Goal: Find specific page/section: Find specific page/section

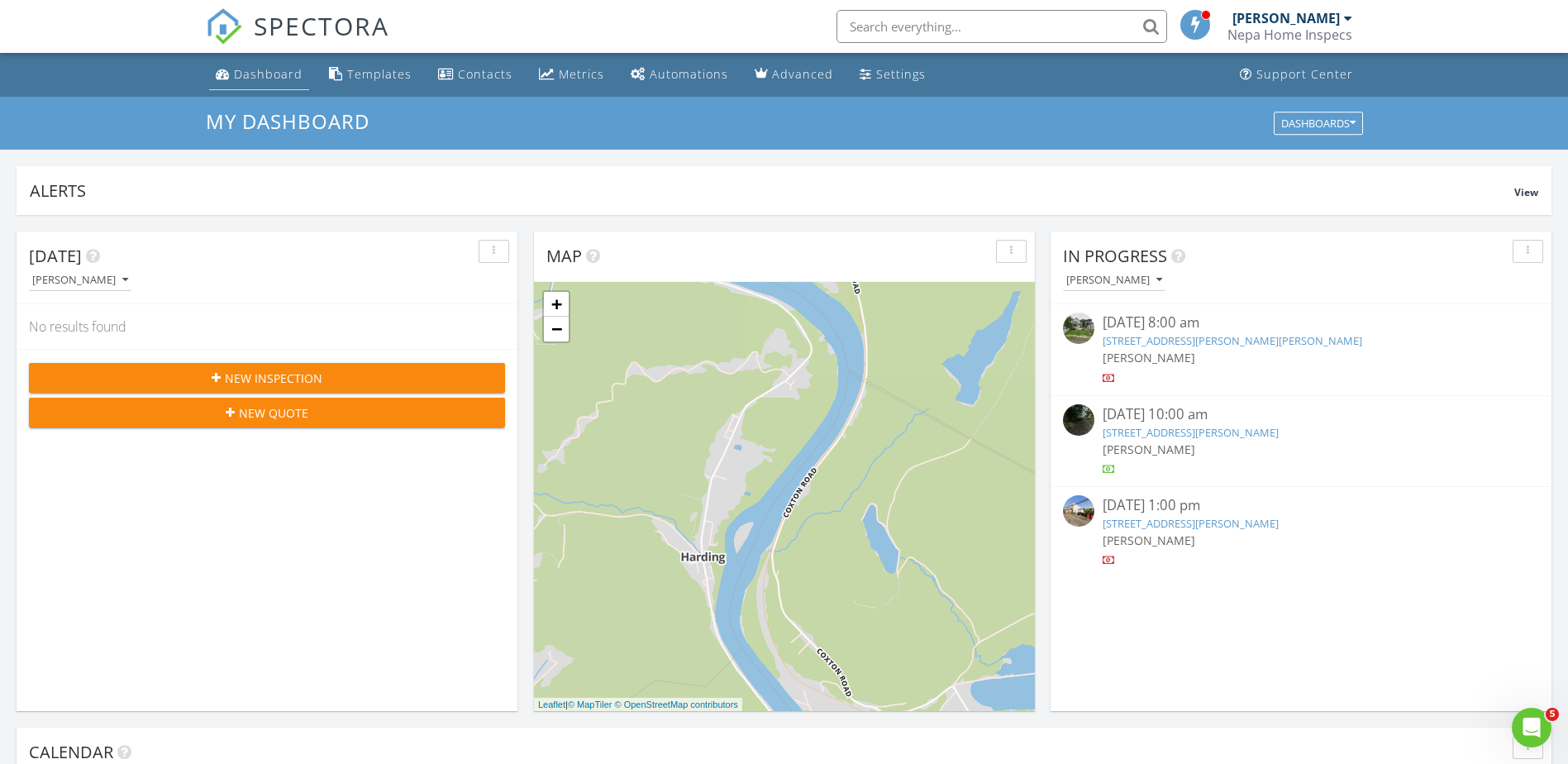
click at [262, 87] on link "Dashboard" at bounding box center [259, 75] width 100 height 31
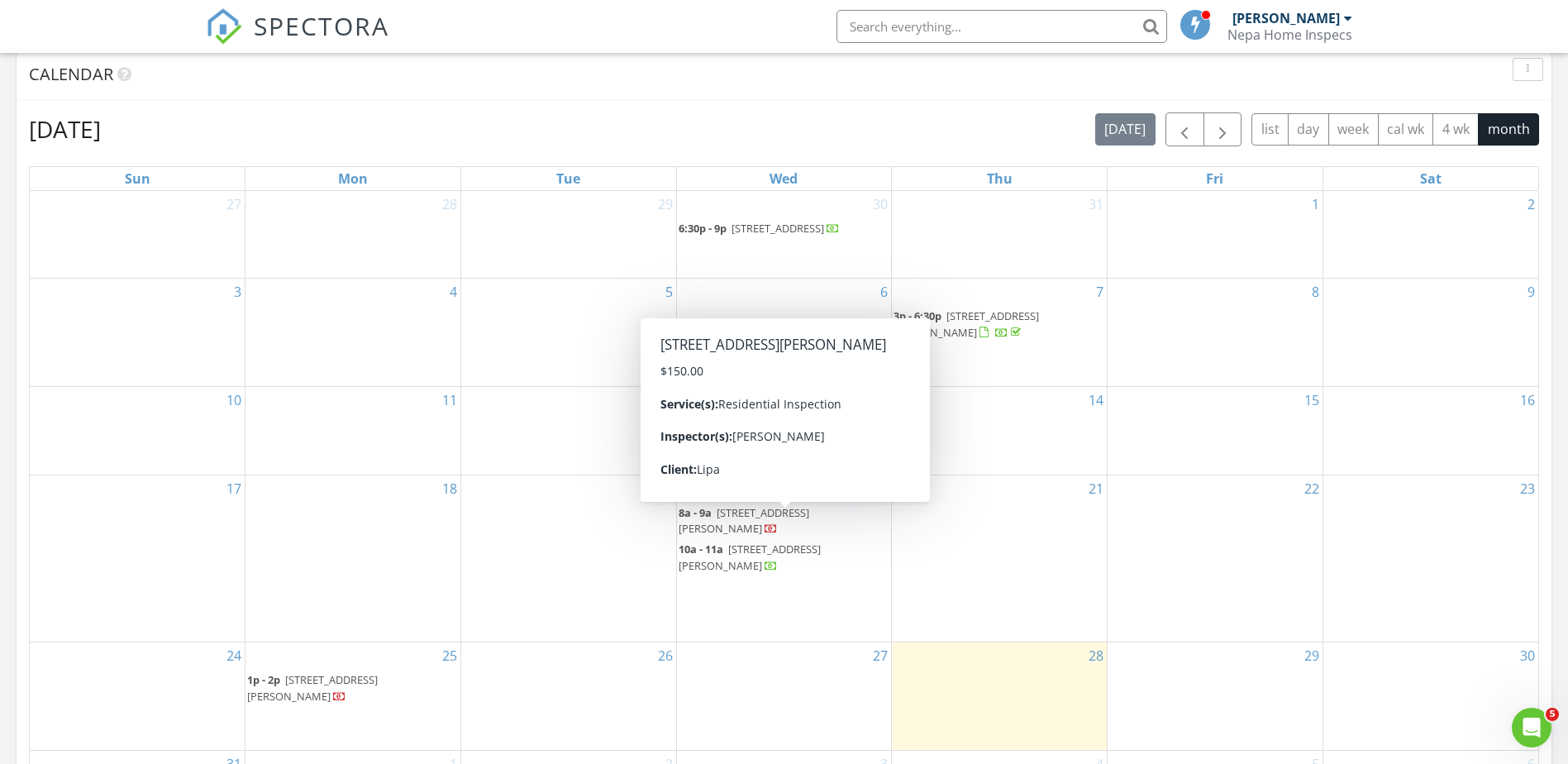
scroll to position [496, 0]
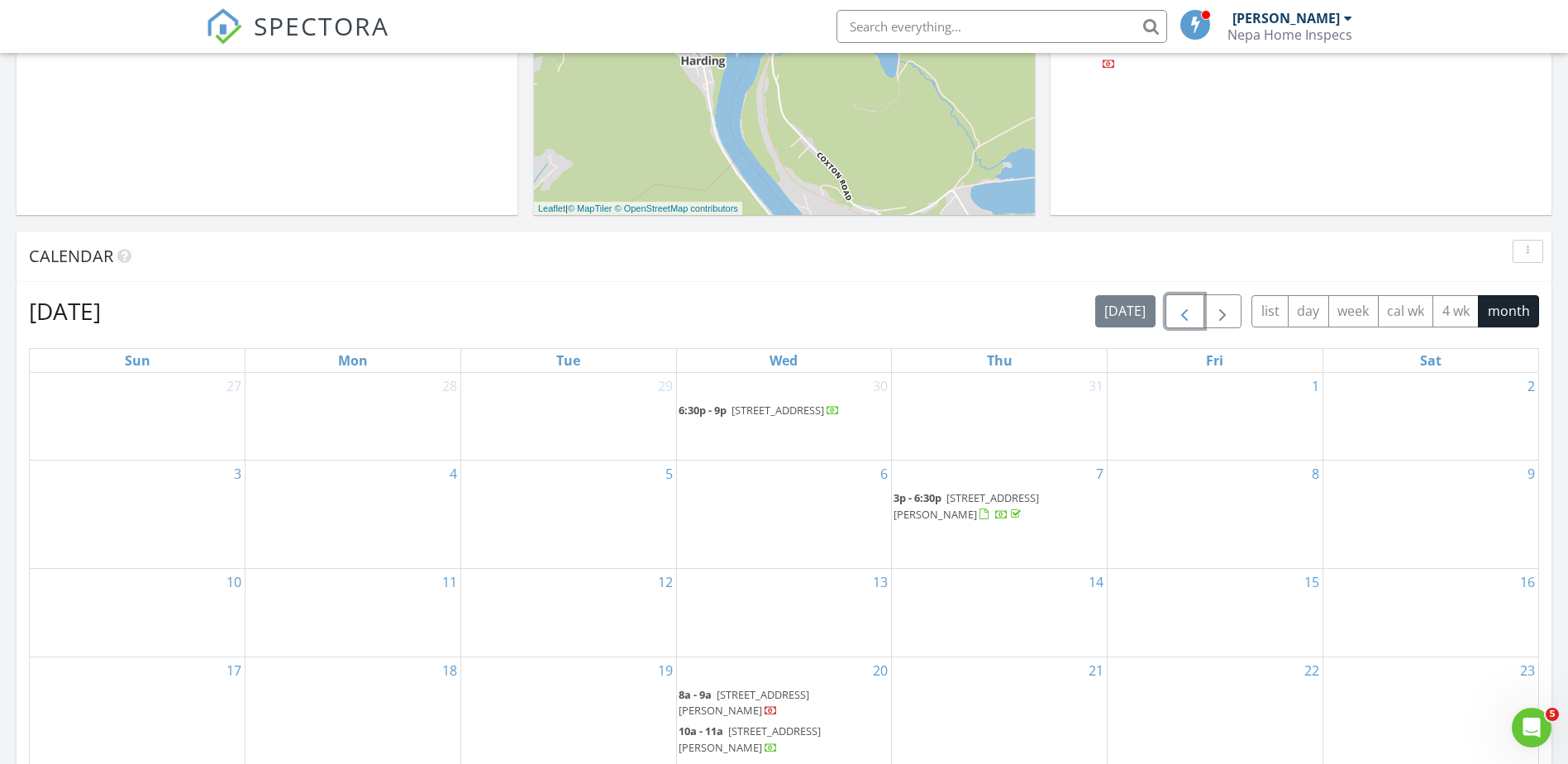
click at [1182, 312] on span "button" at bounding box center [1184, 311] width 19 height 20
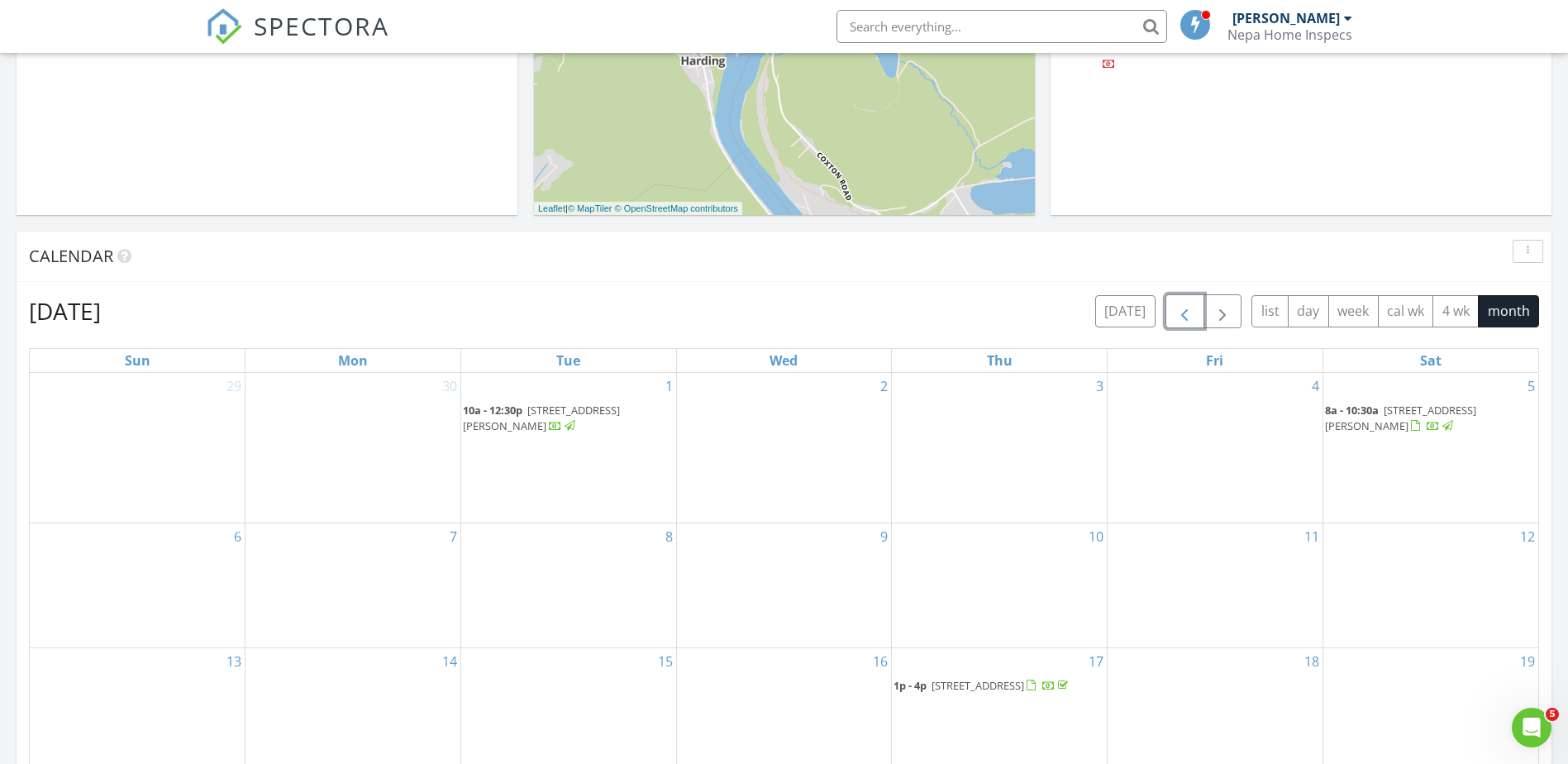
click at [1189, 321] on span "button" at bounding box center [1184, 311] width 19 height 20
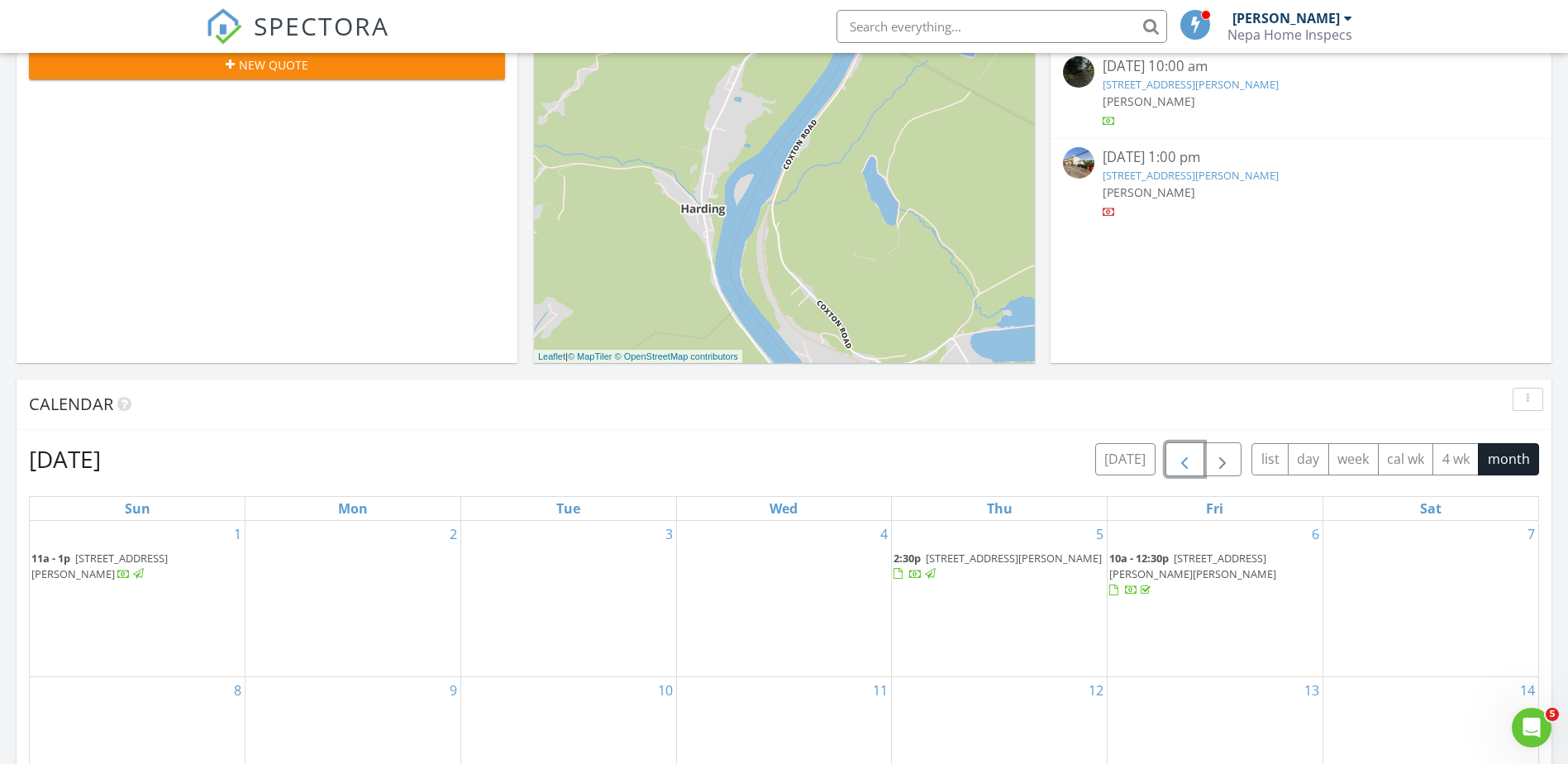
scroll to position [331, 0]
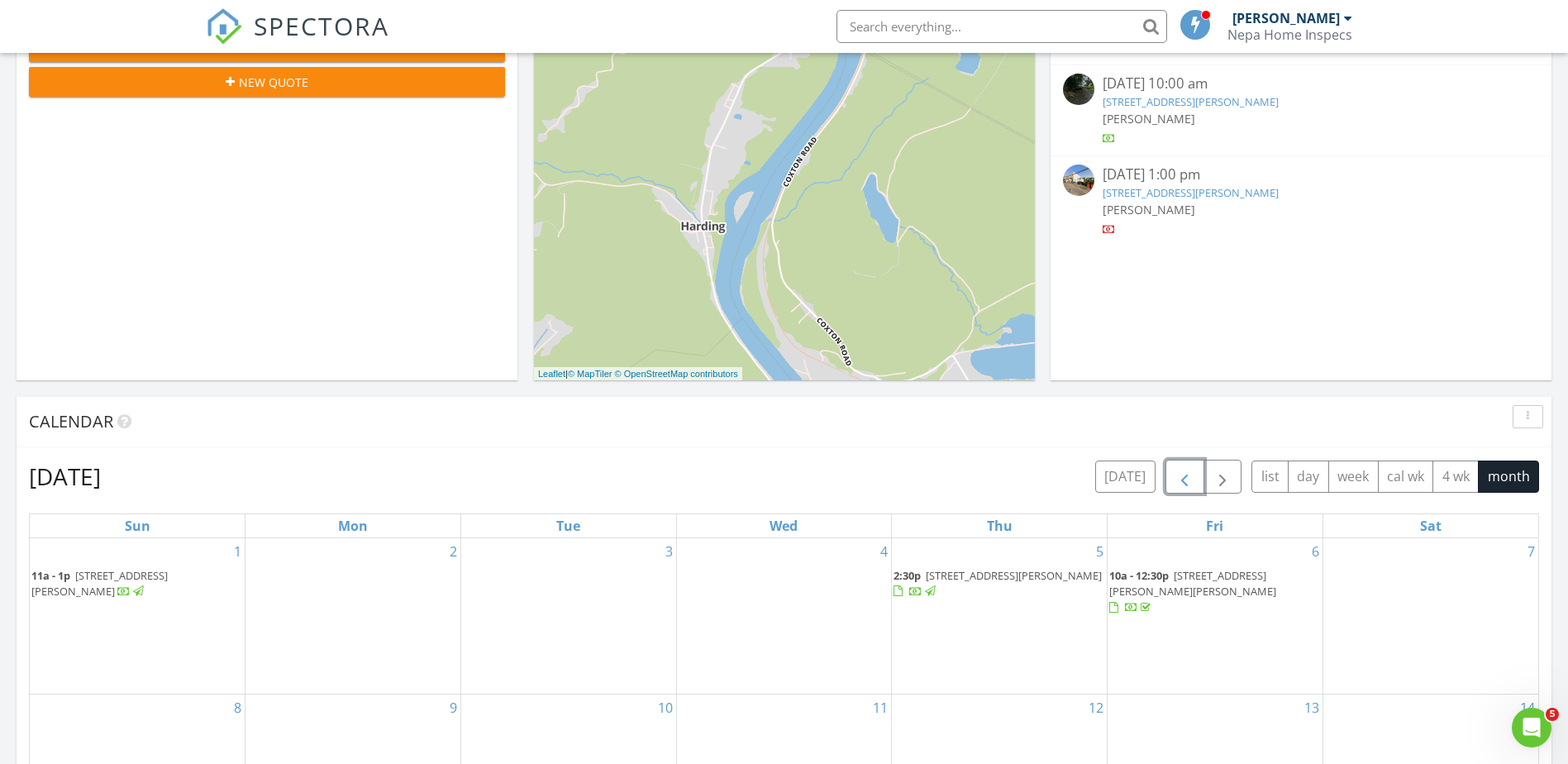
click at [1180, 470] on span "button" at bounding box center [1184, 477] width 19 height 20
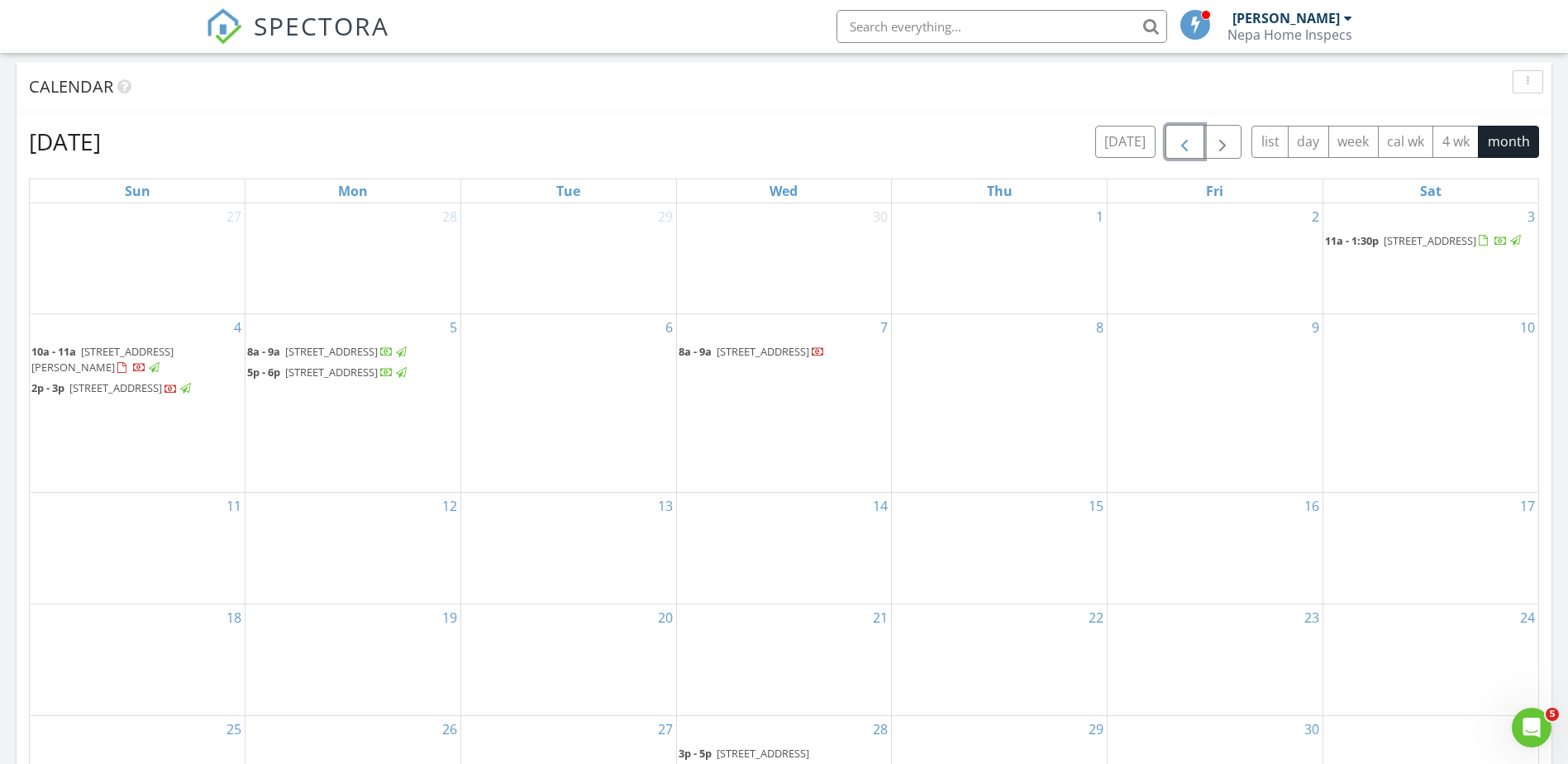
scroll to position [744, 0]
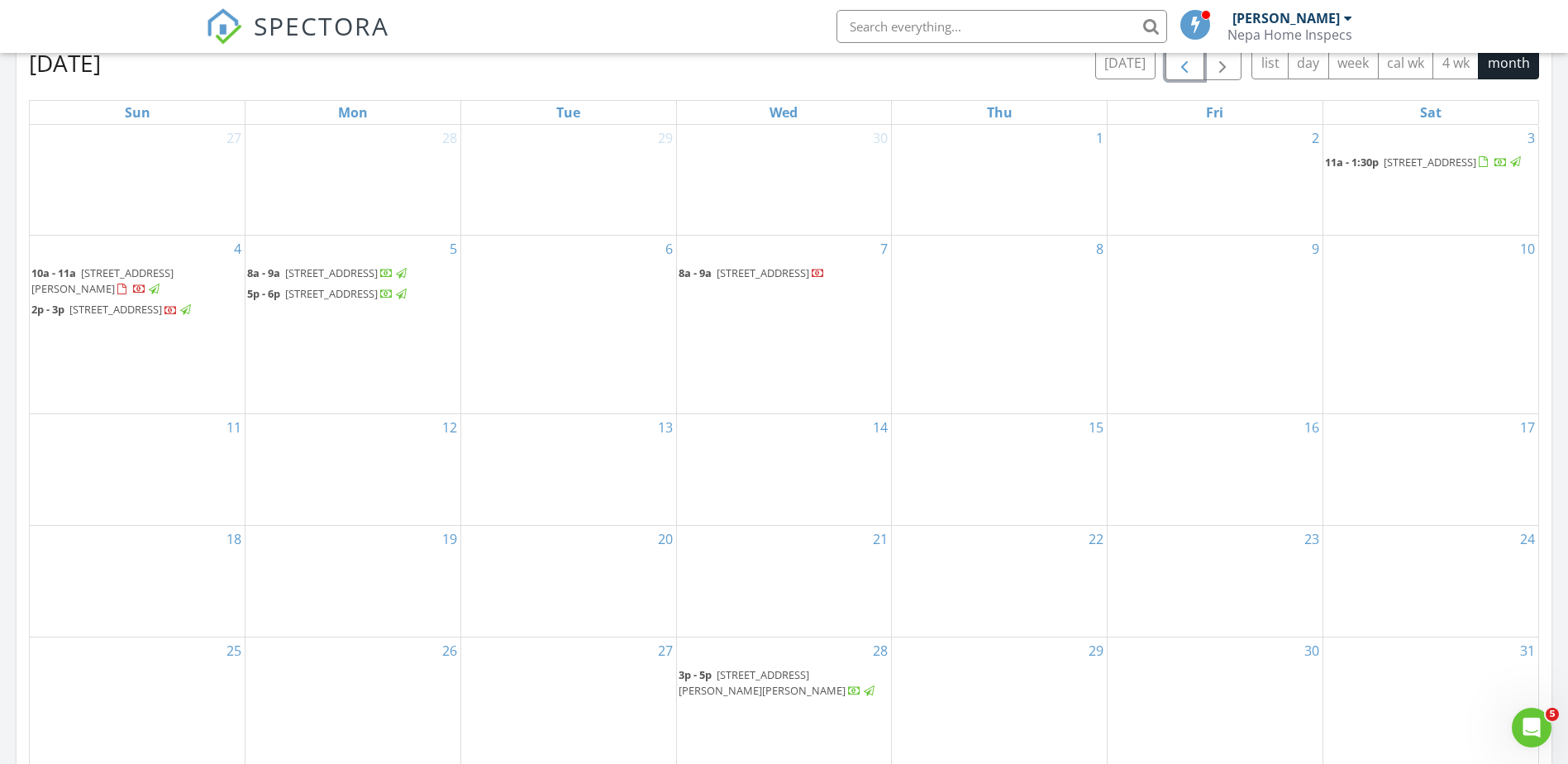
click at [1192, 66] on span "button" at bounding box center [1184, 63] width 19 height 20
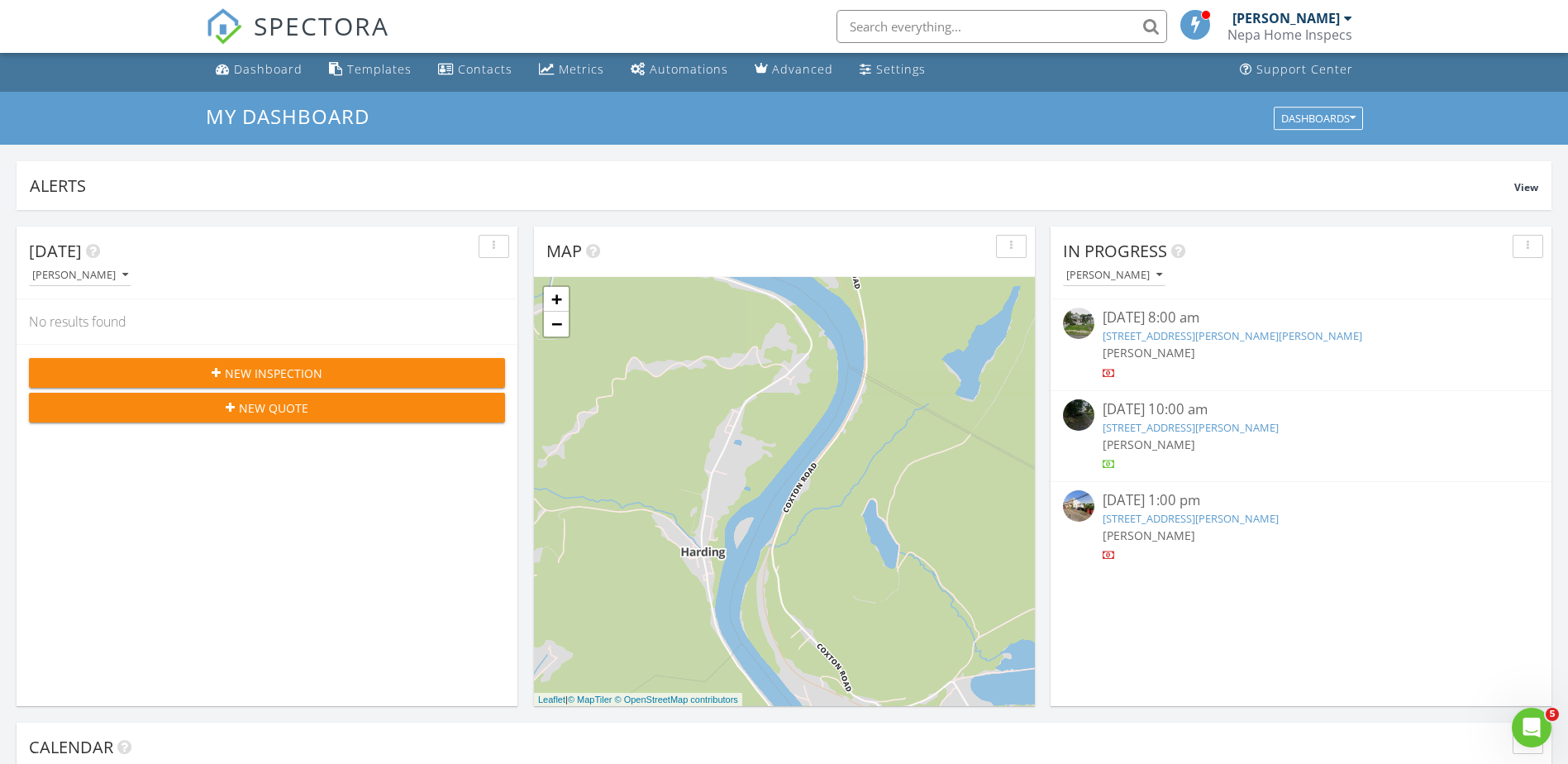
scroll to position [248, 0]
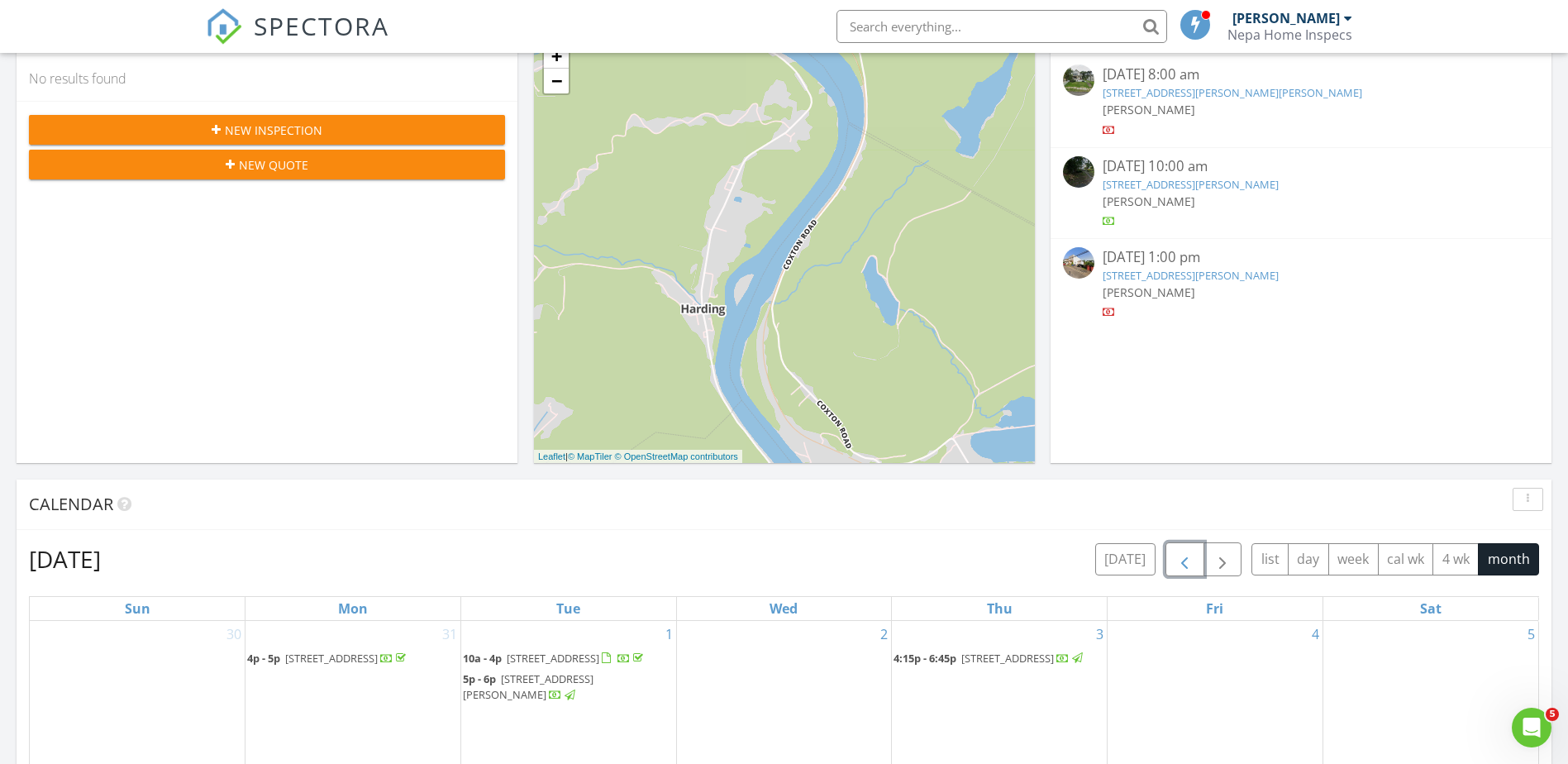
click at [1179, 556] on span "button" at bounding box center [1184, 559] width 19 height 20
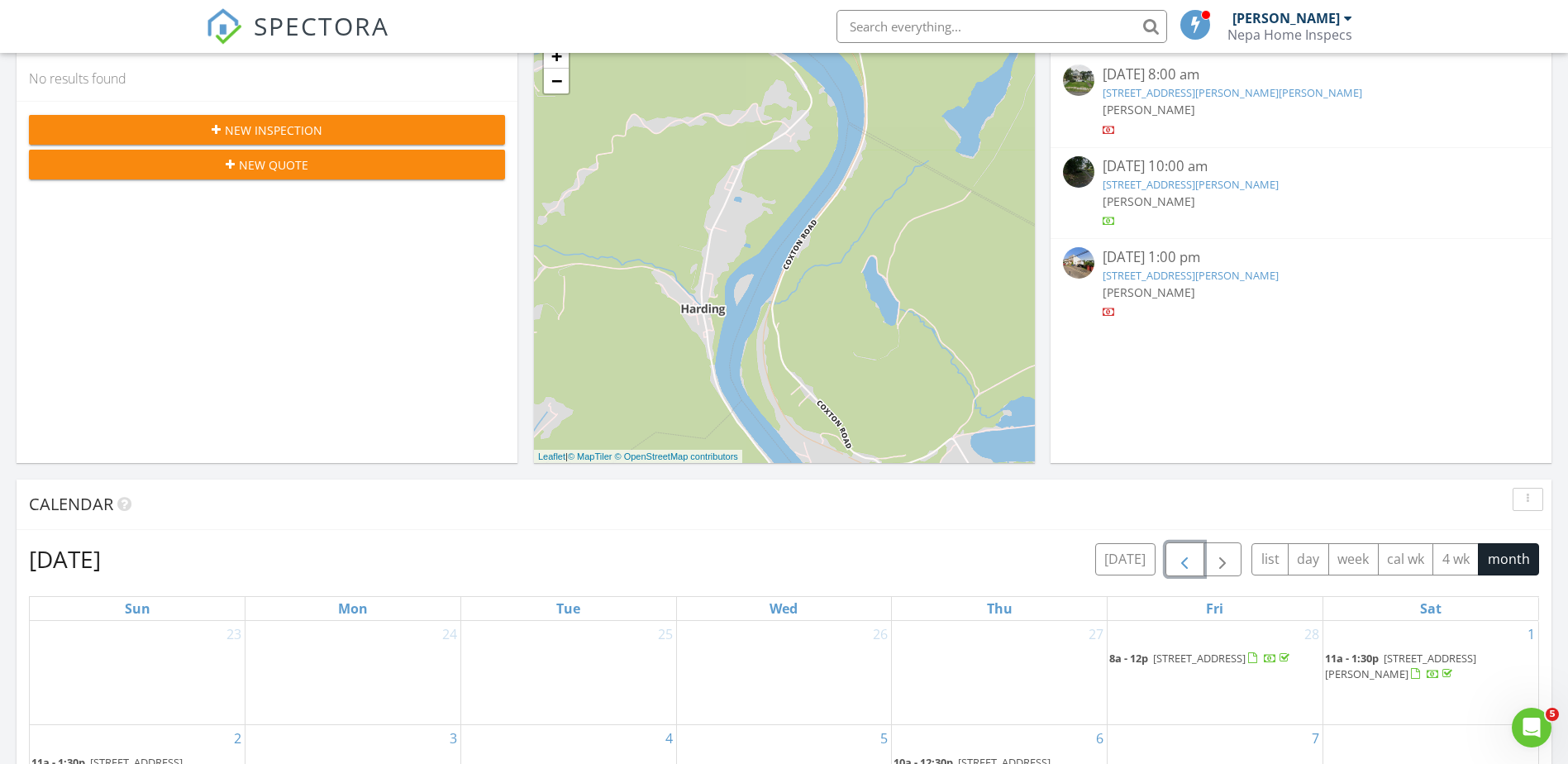
click at [1191, 570] on span "button" at bounding box center [1184, 559] width 19 height 20
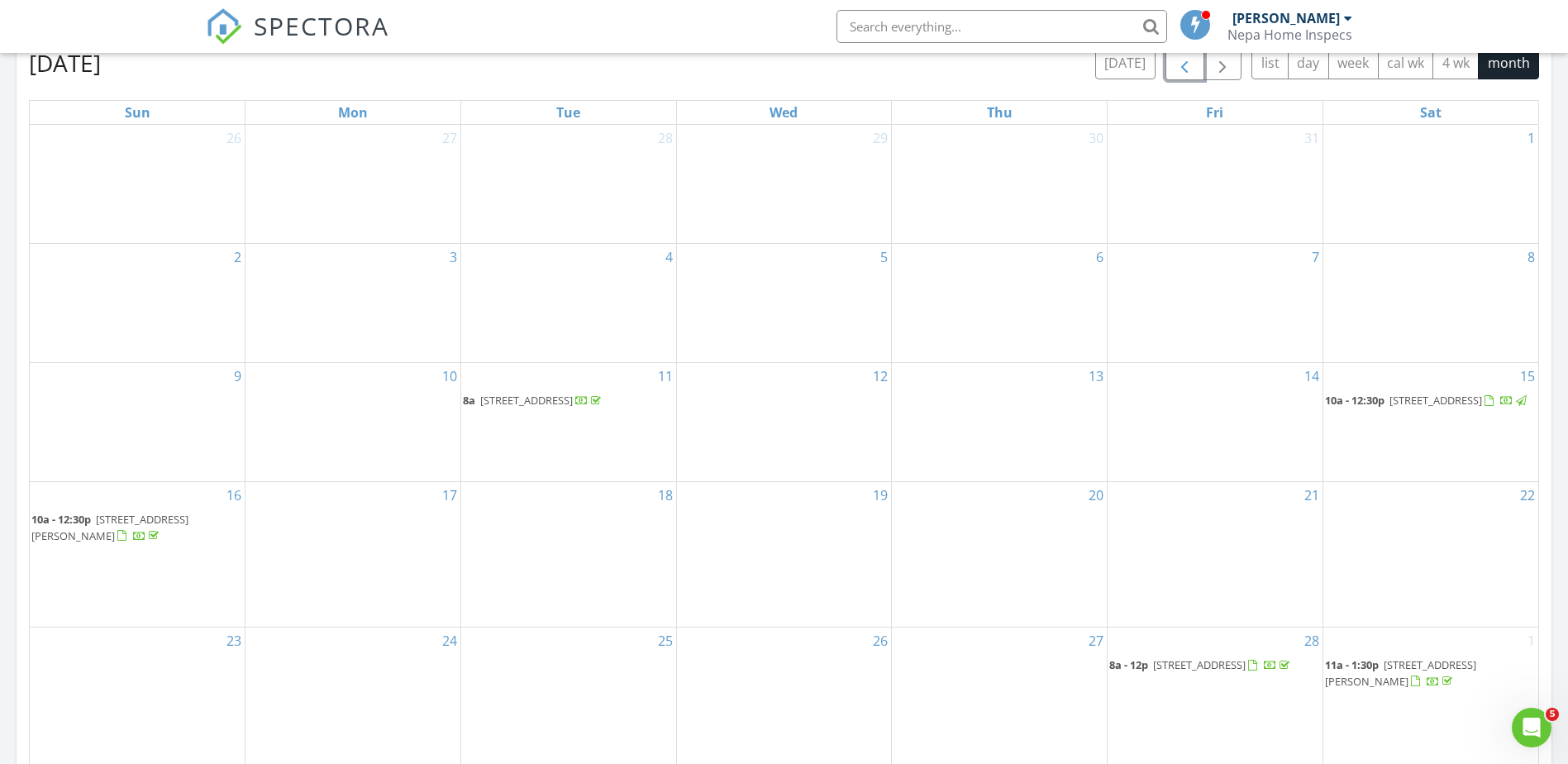
scroll to position [579, 0]
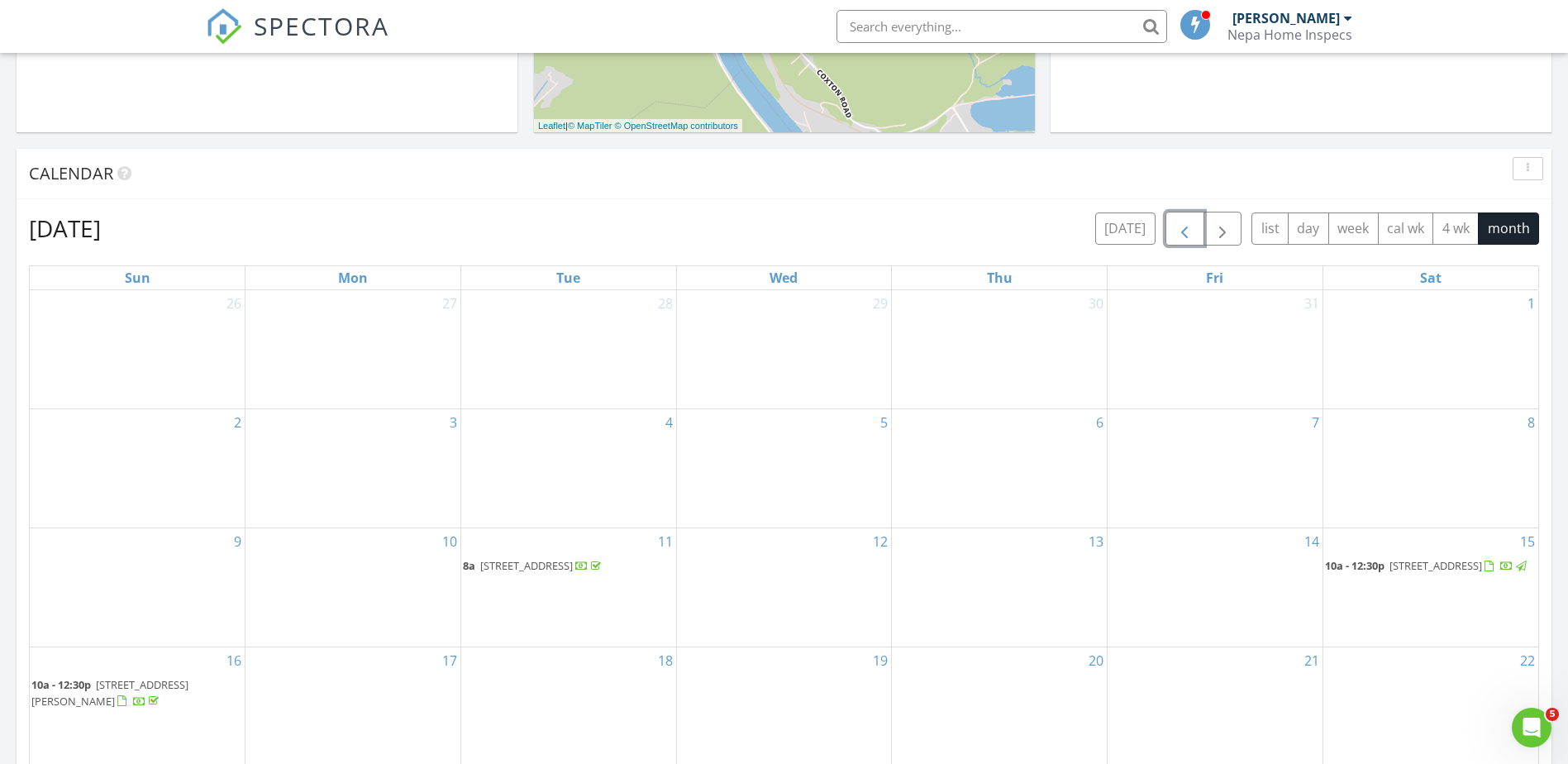
click at [1188, 220] on span "button" at bounding box center [1184, 228] width 19 height 20
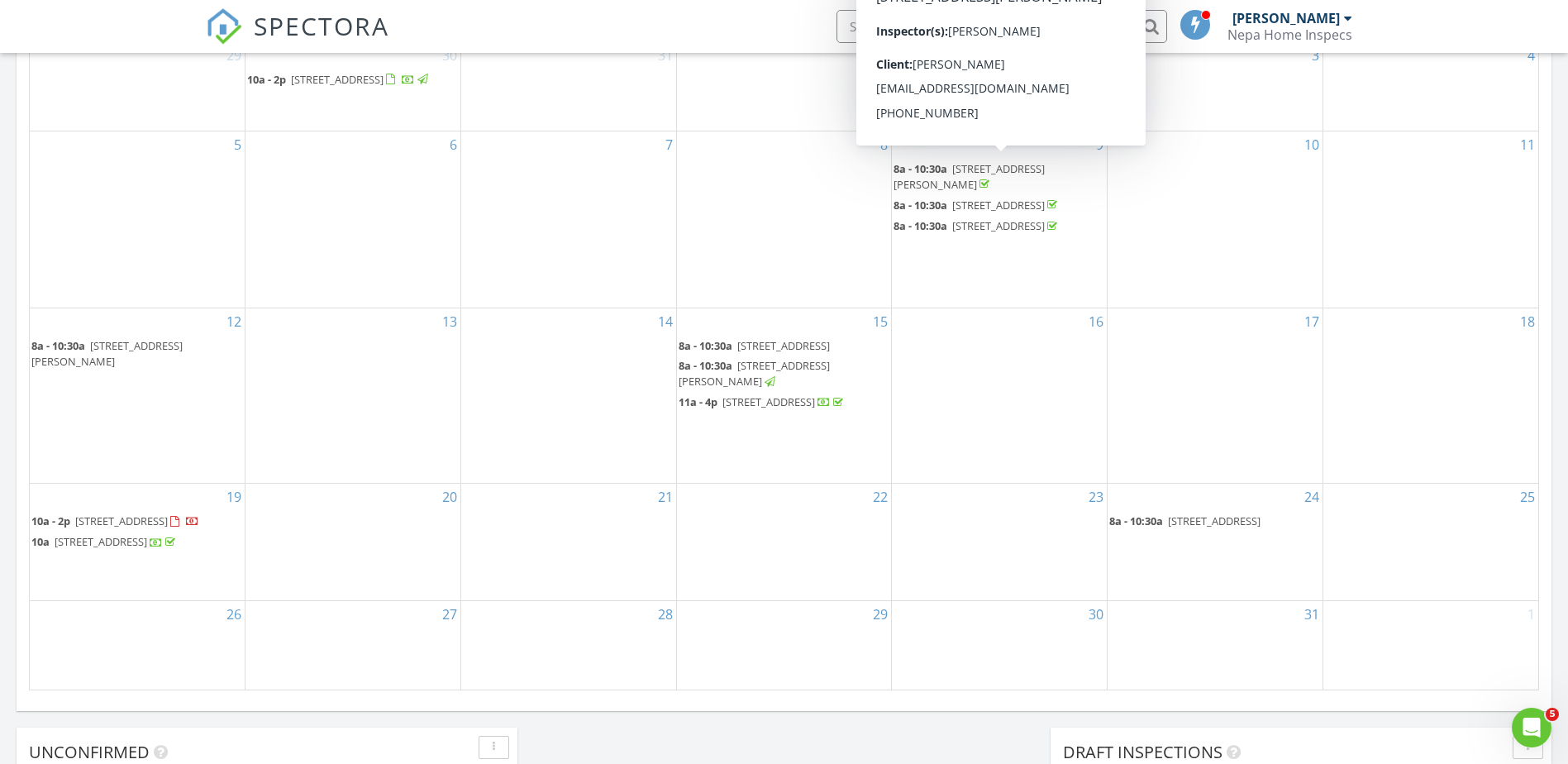
scroll to position [496, 0]
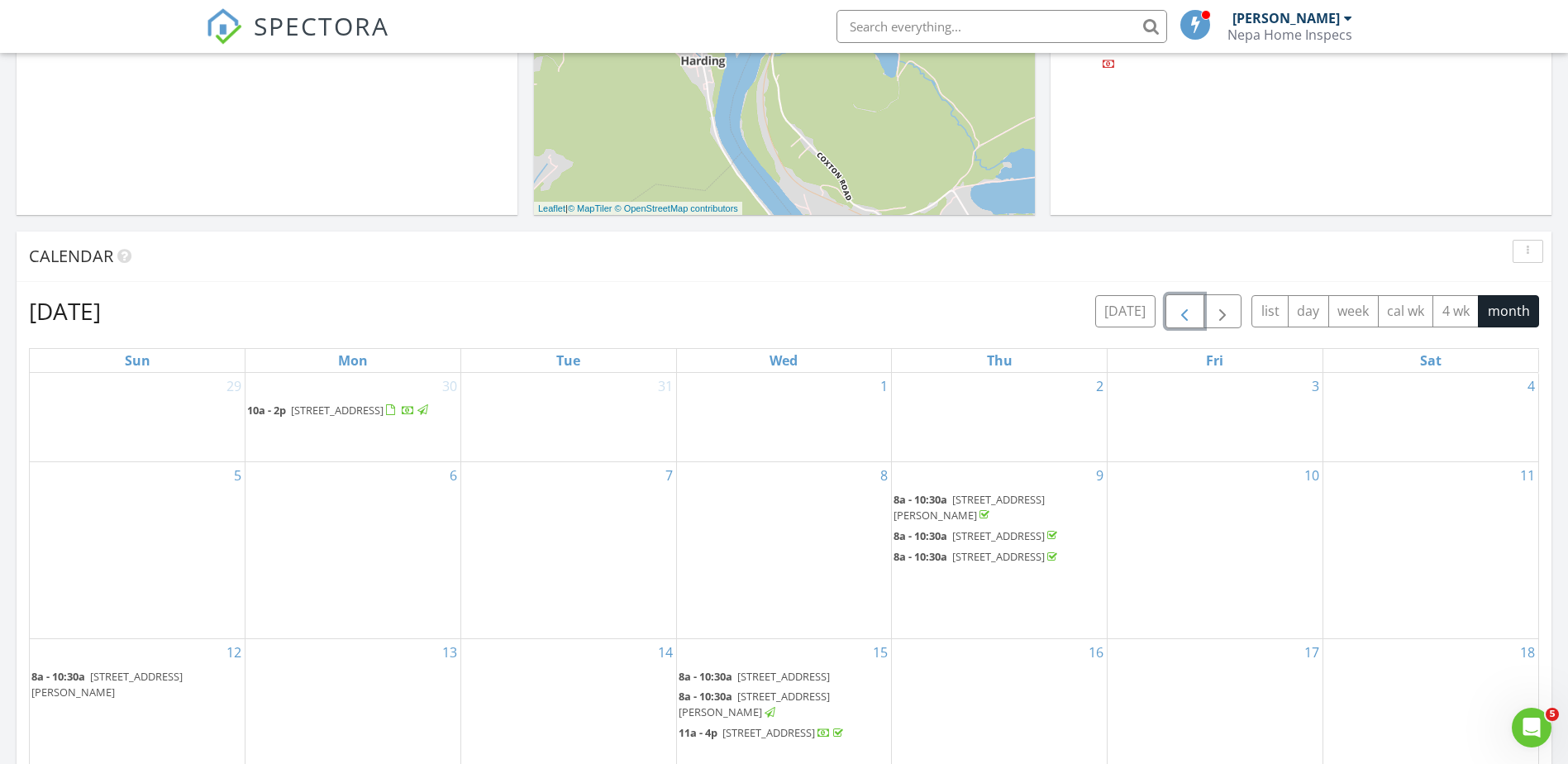
click at [1186, 315] on span "button" at bounding box center [1184, 311] width 19 height 20
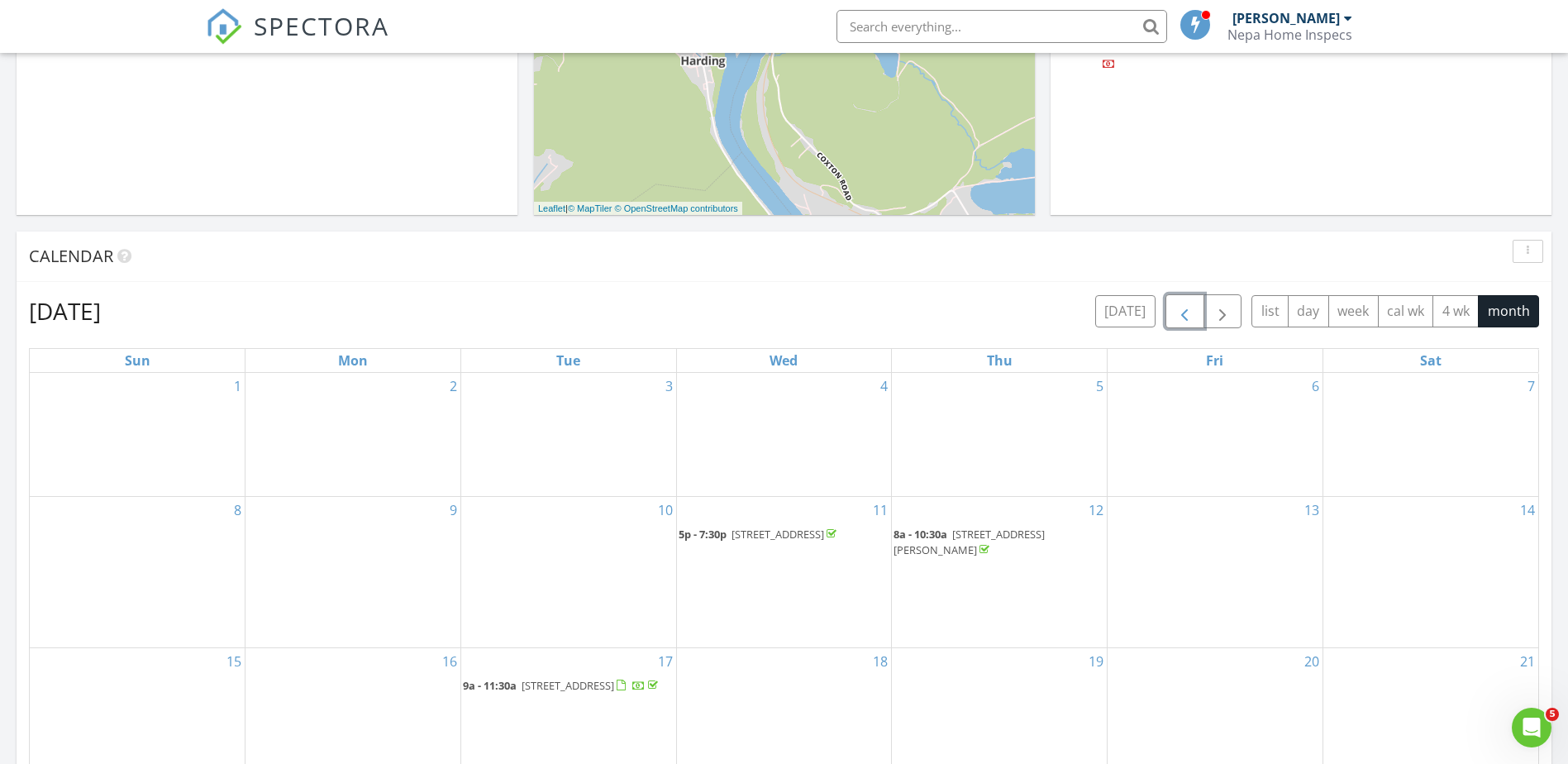
click at [1186, 315] on span "button" at bounding box center [1184, 311] width 19 height 20
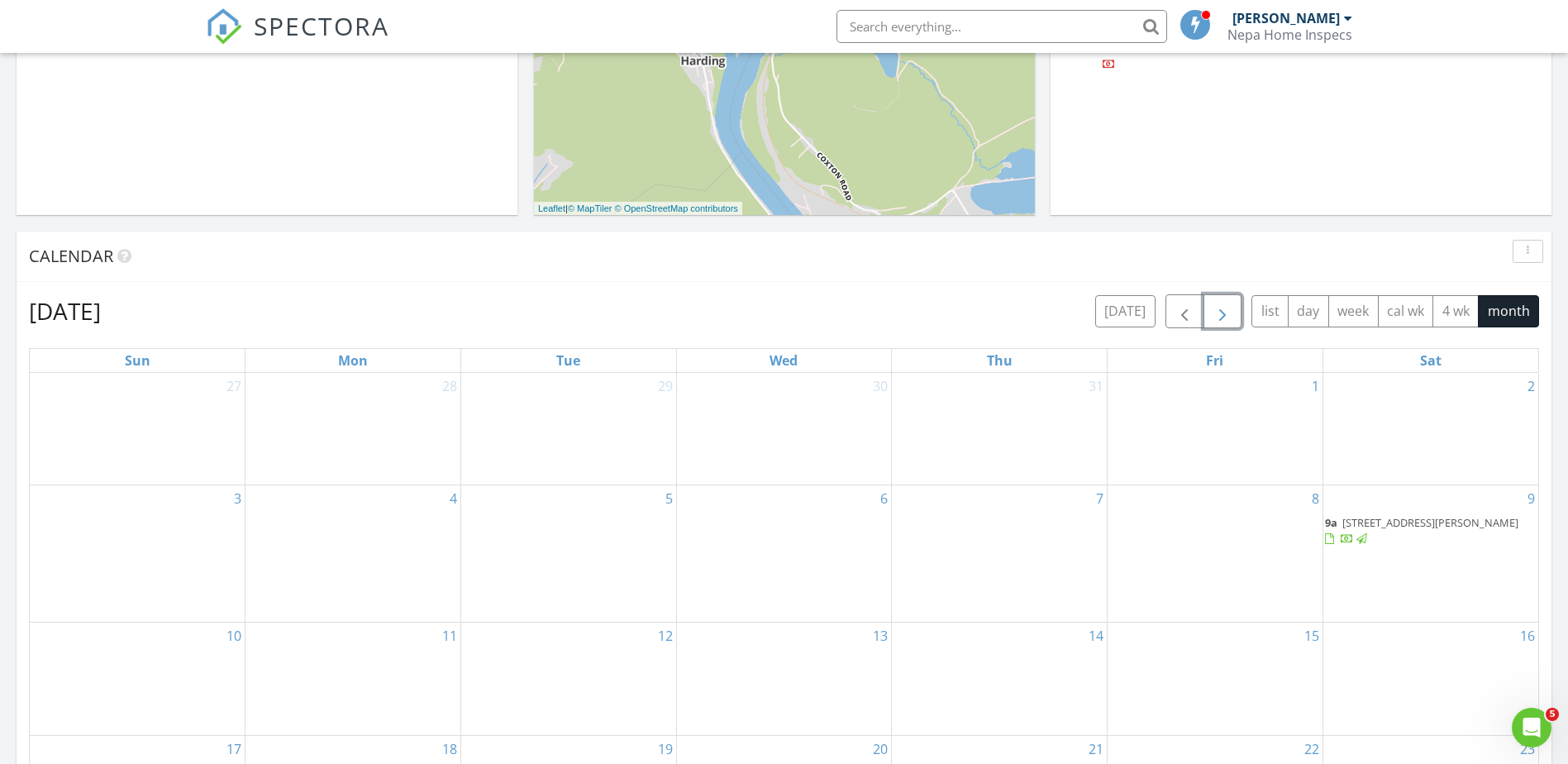
click at [1219, 309] on span "button" at bounding box center [1221, 311] width 19 height 20
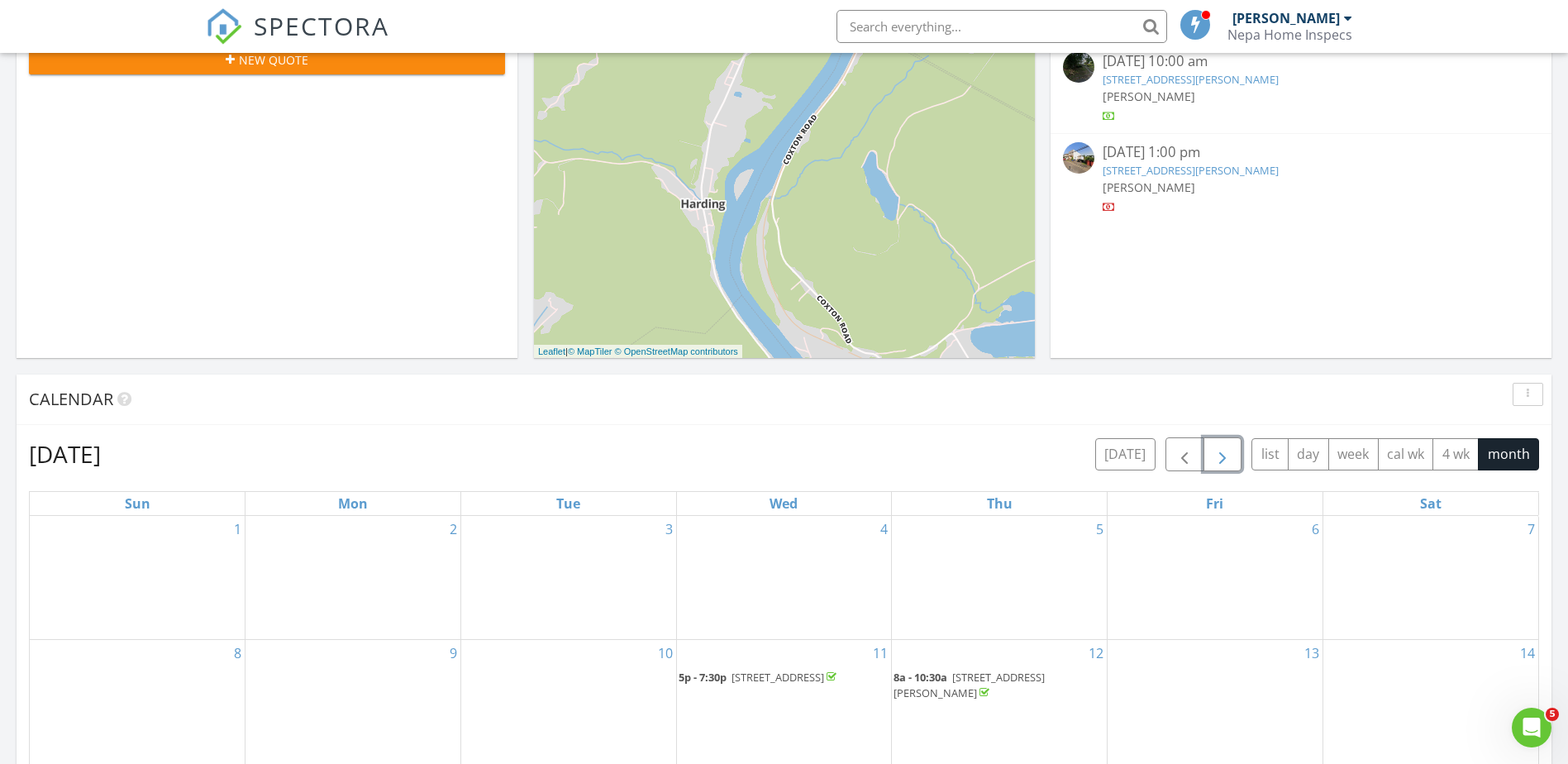
scroll to position [331, 0]
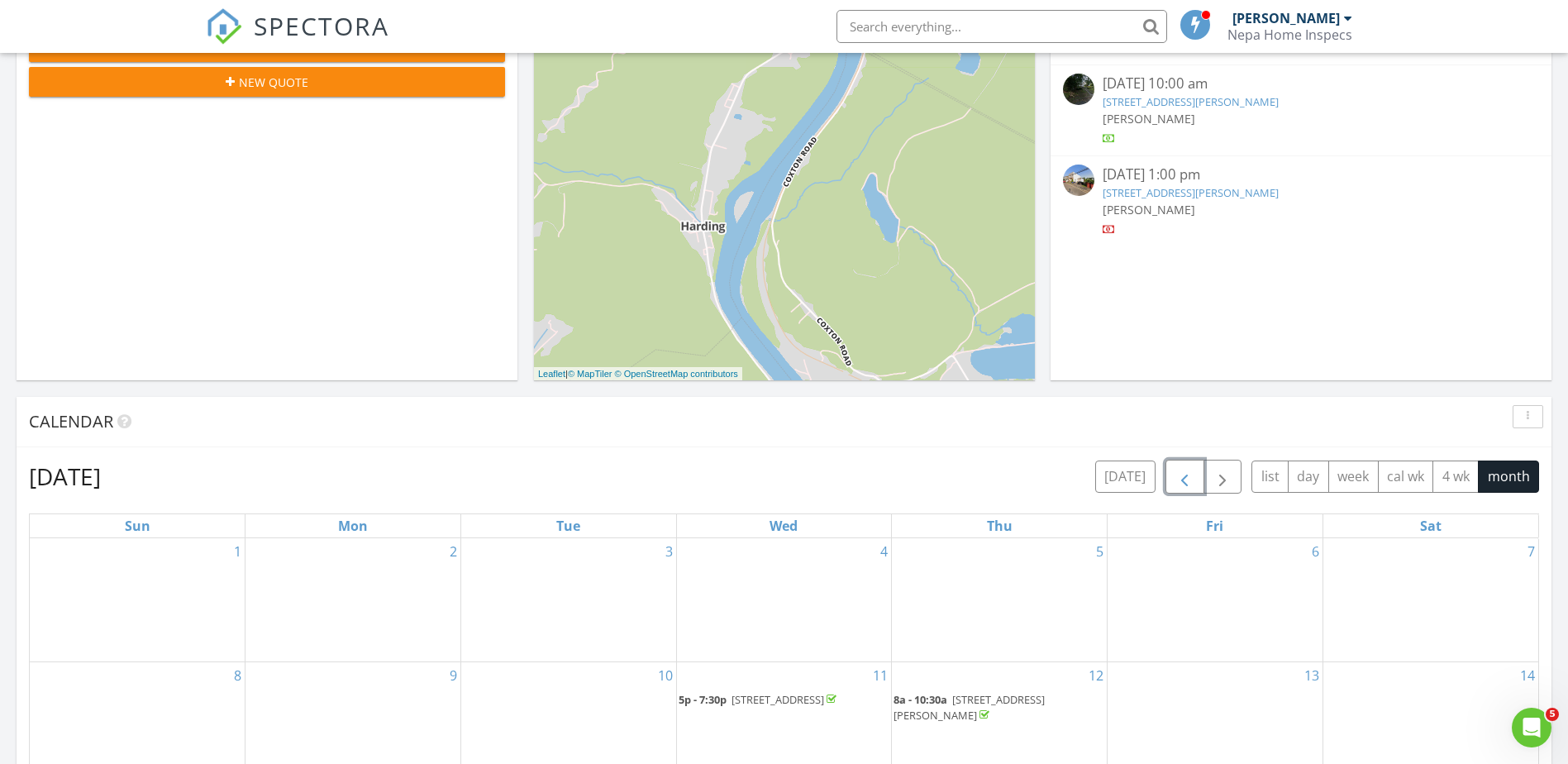
click at [1170, 468] on button "button" at bounding box center [1185, 477] width 39 height 34
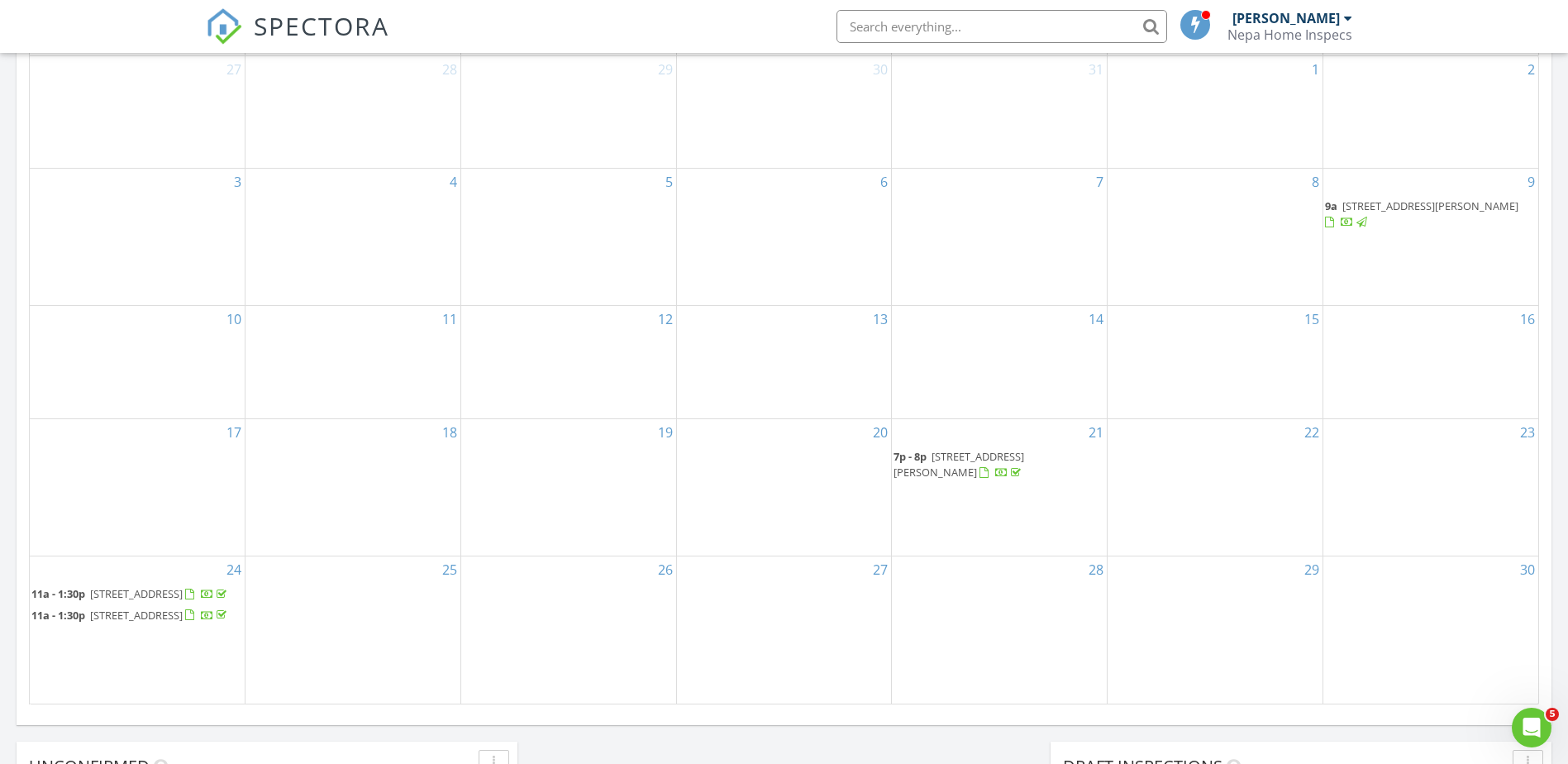
scroll to position [992, 0]
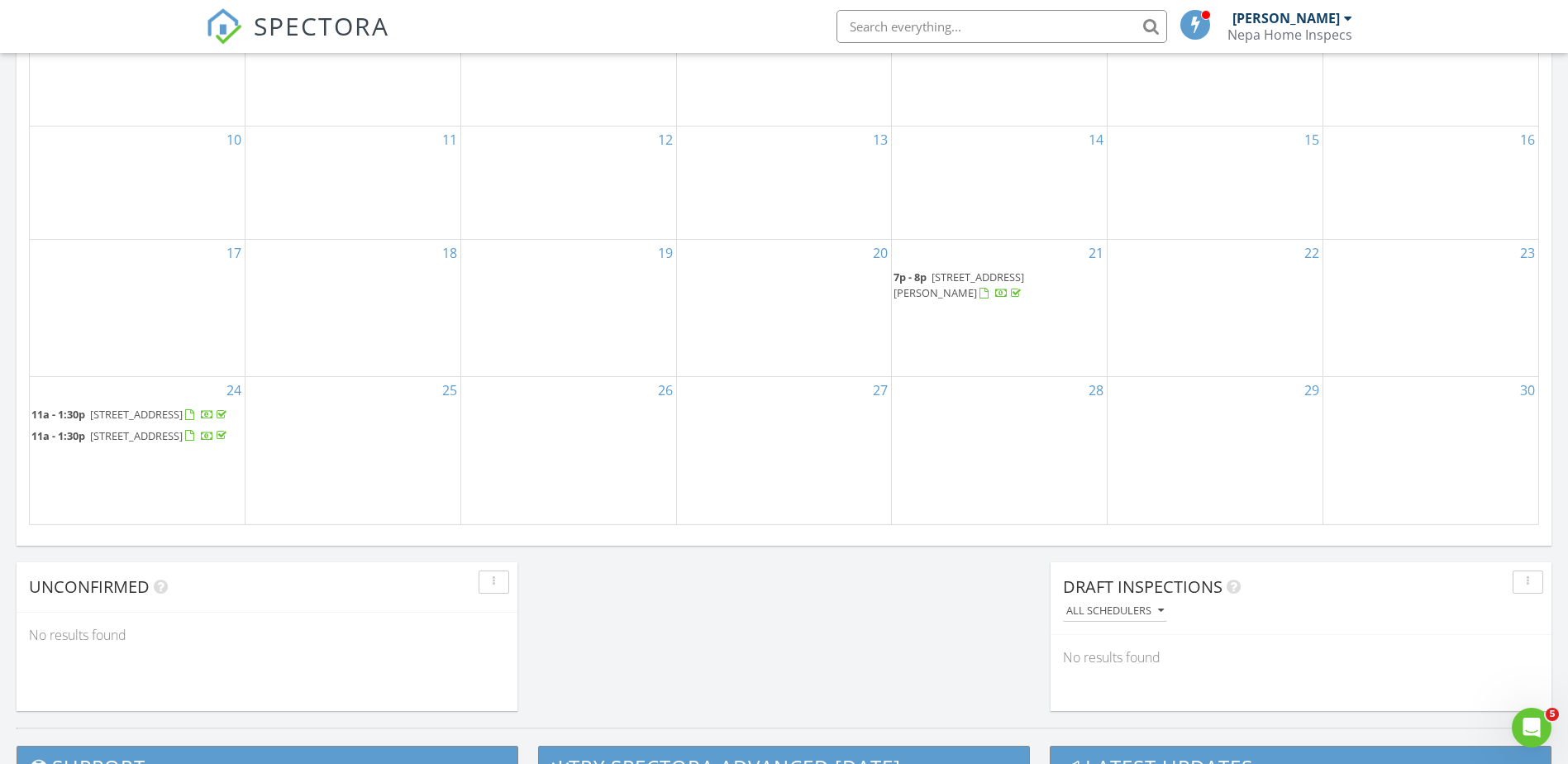
click at [942, 30] on input "text" at bounding box center [1002, 26] width 331 height 33
type input "i"
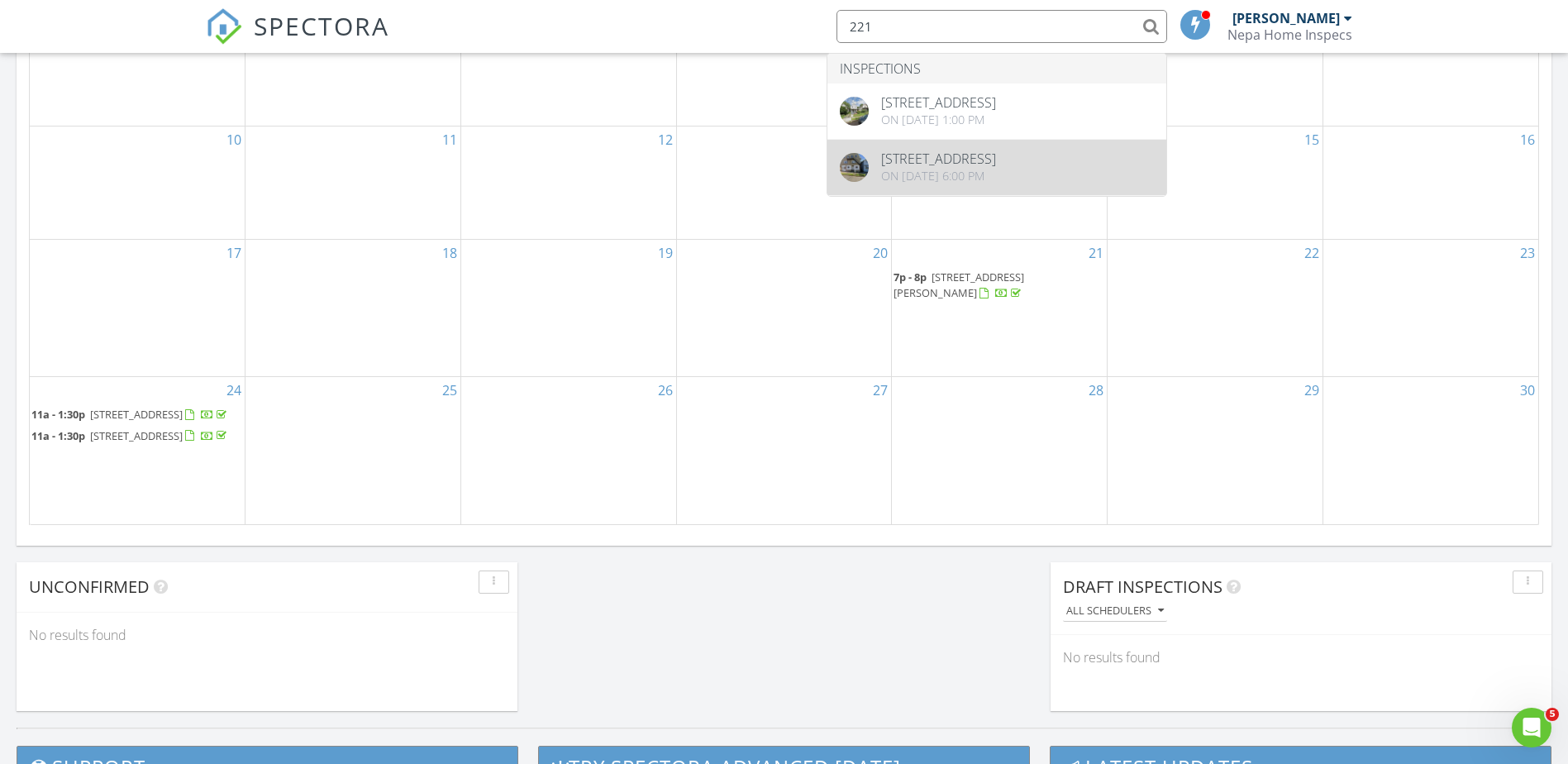
type input "221"
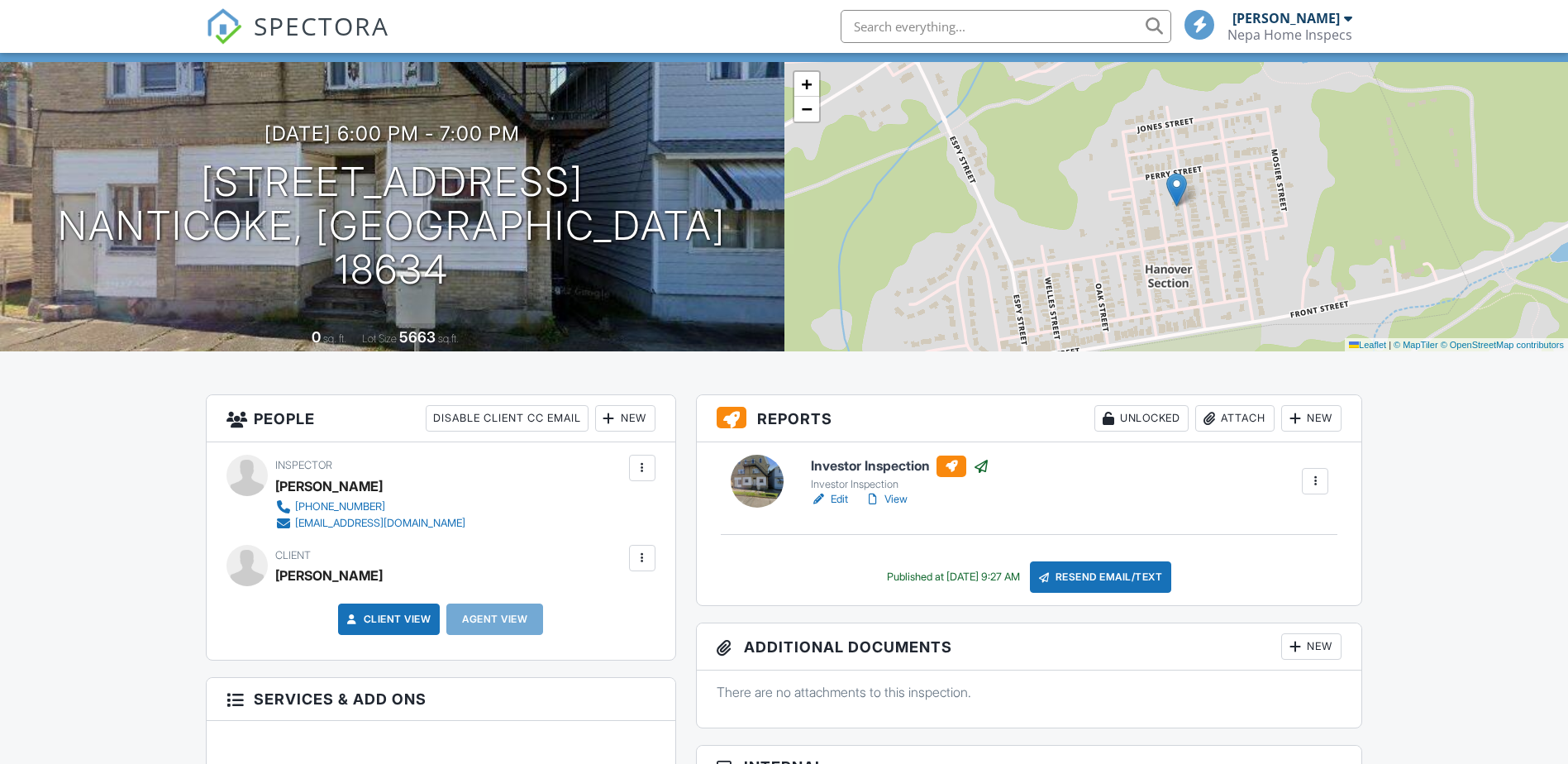
scroll to position [165, 0]
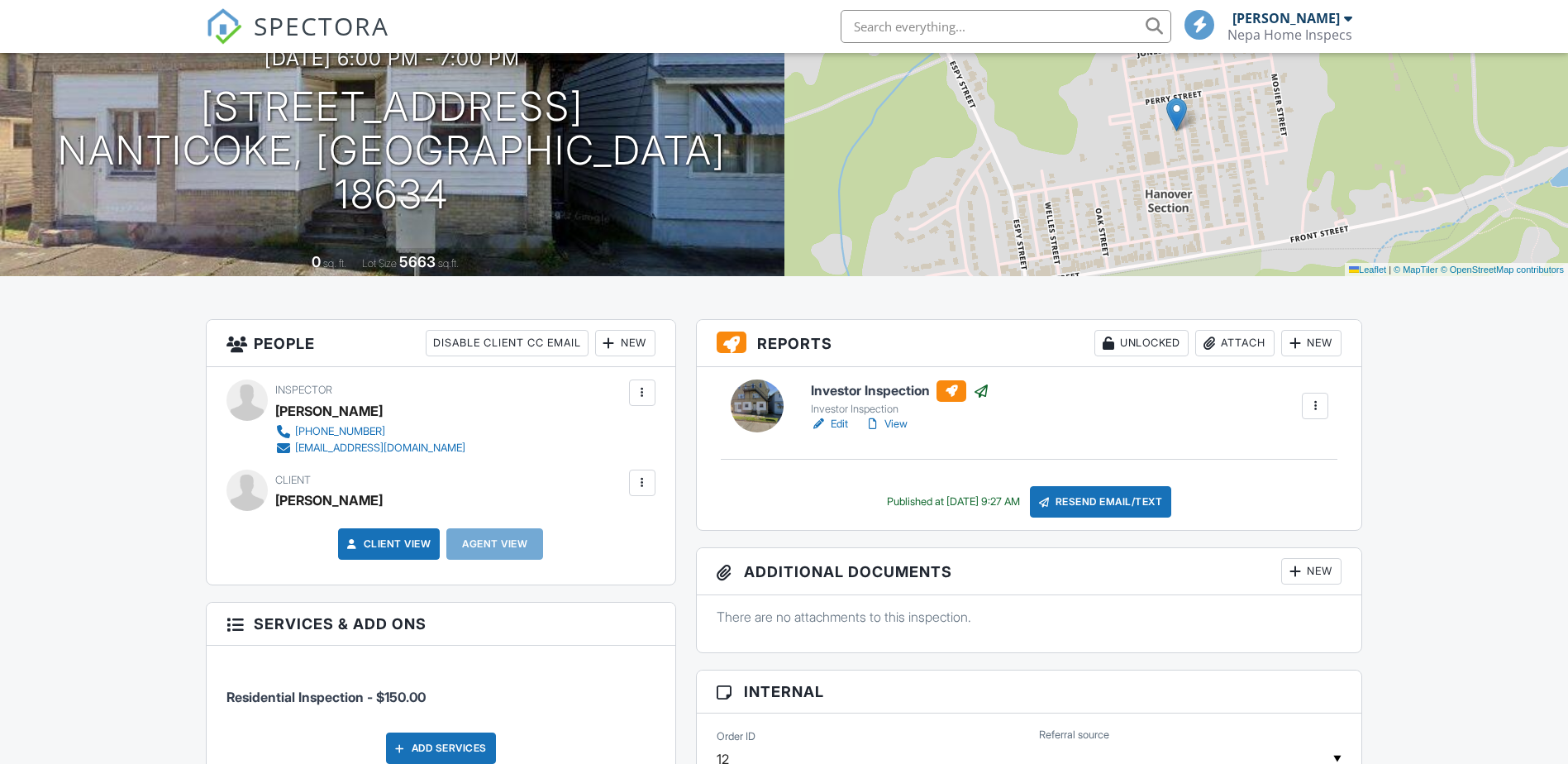
click at [303, 500] on div "[PERSON_NAME]" at bounding box center [329, 499] width 108 height 25
click at [364, 549] on link "Client View" at bounding box center [387, 544] width 87 height 17
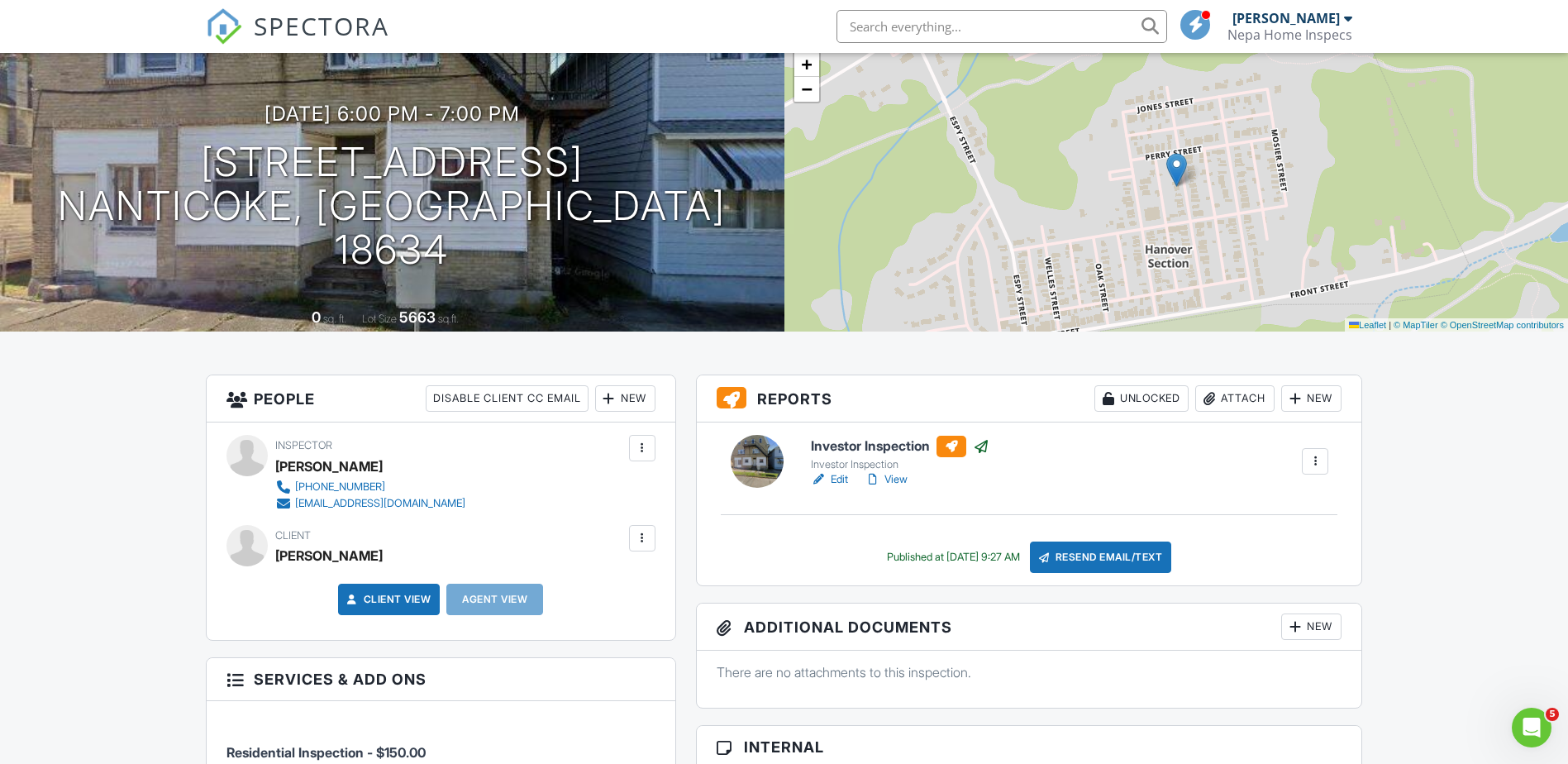
scroll to position [83, 0]
